Goal: Find specific page/section: Find specific page/section

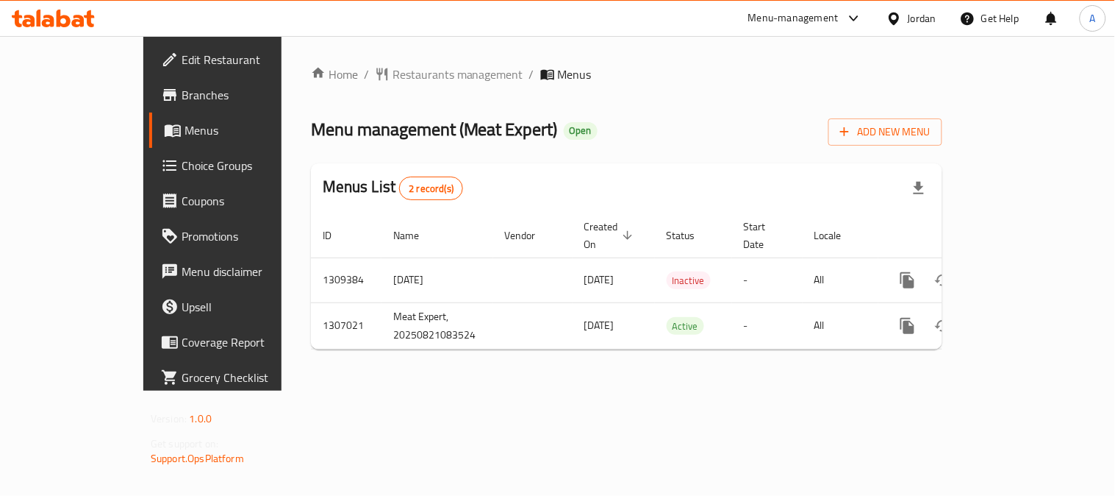
click at [913, 10] on div "Jordan" at bounding box center [922, 18] width 29 height 16
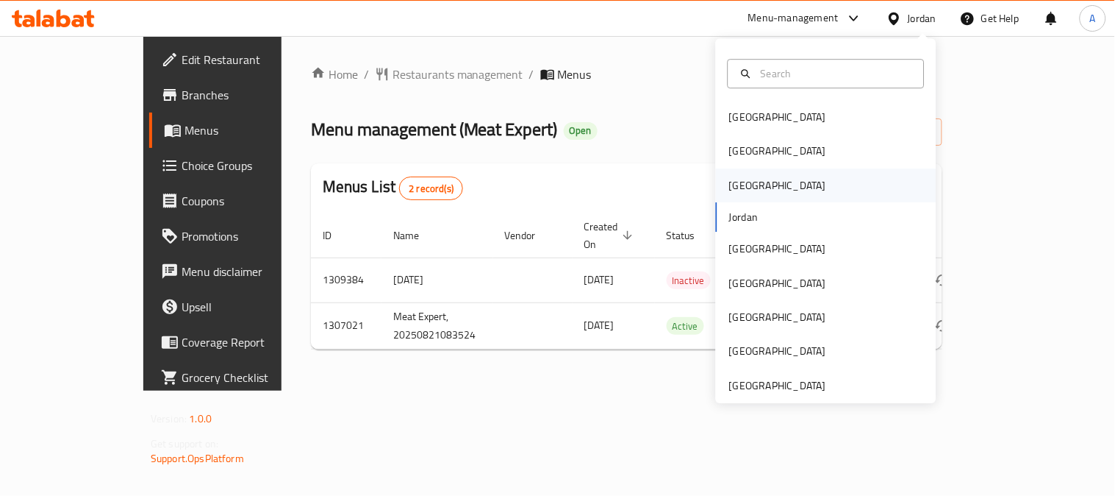
click at [746, 185] on div "[GEOGRAPHIC_DATA]" at bounding box center [826, 185] width 221 height 34
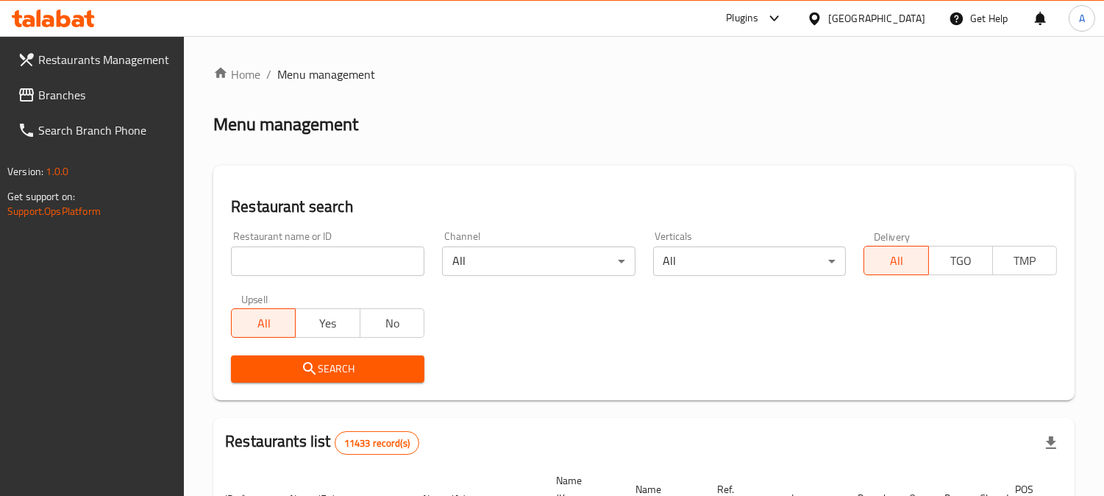
click at [96, 91] on span "Branches" at bounding box center [105, 95] width 135 height 18
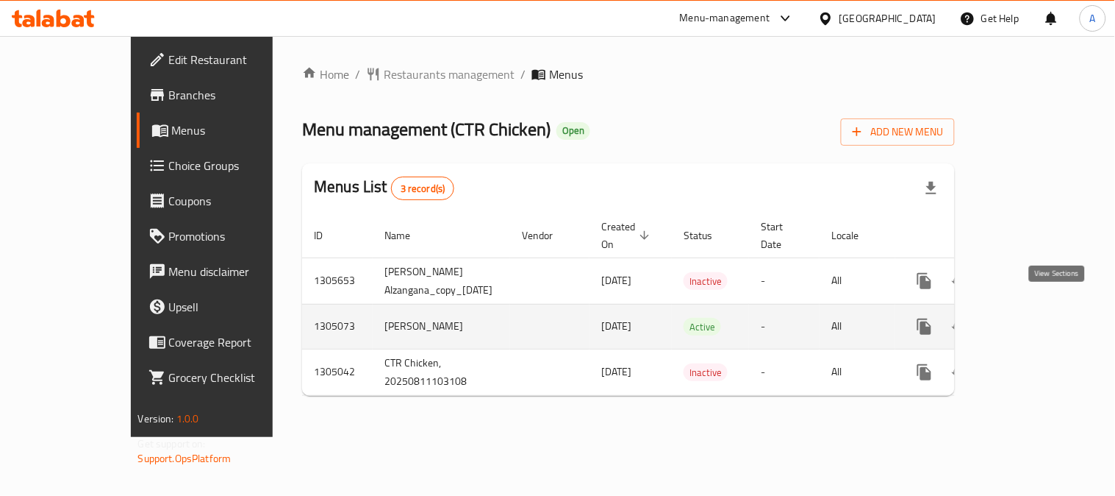
click at [1040, 318] on icon "enhanced table" at bounding box center [1031, 327] width 18 height 18
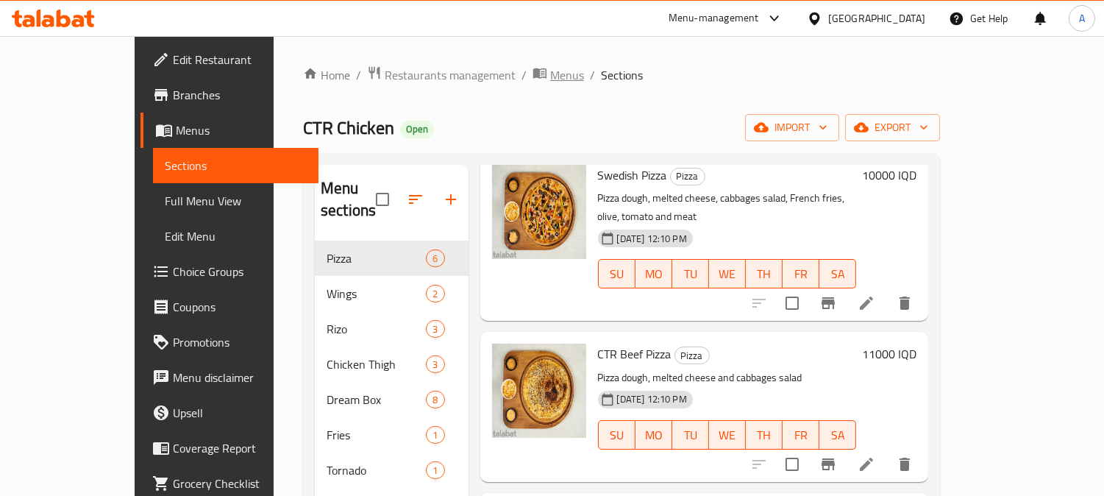
click at [550, 79] on span "Menus" at bounding box center [567, 75] width 34 height 18
